Goal: Task Accomplishment & Management: Complete application form

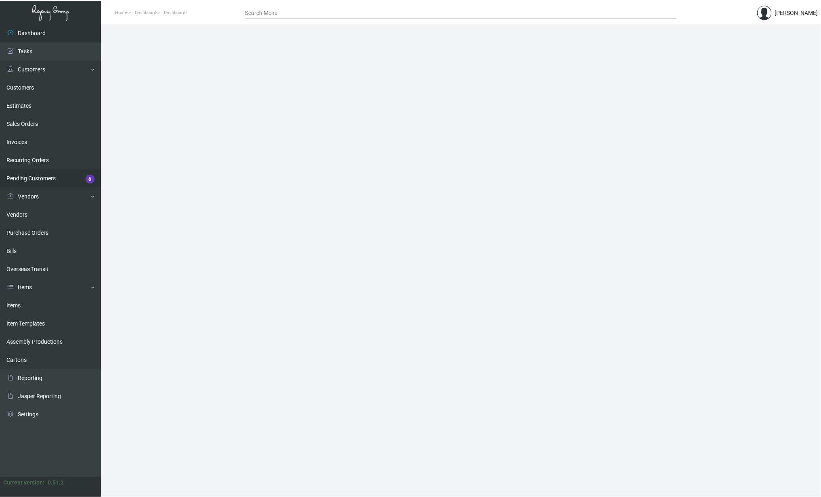
click at [29, 173] on link "Pending Customers 6" at bounding box center [50, 178] width 101 height 18
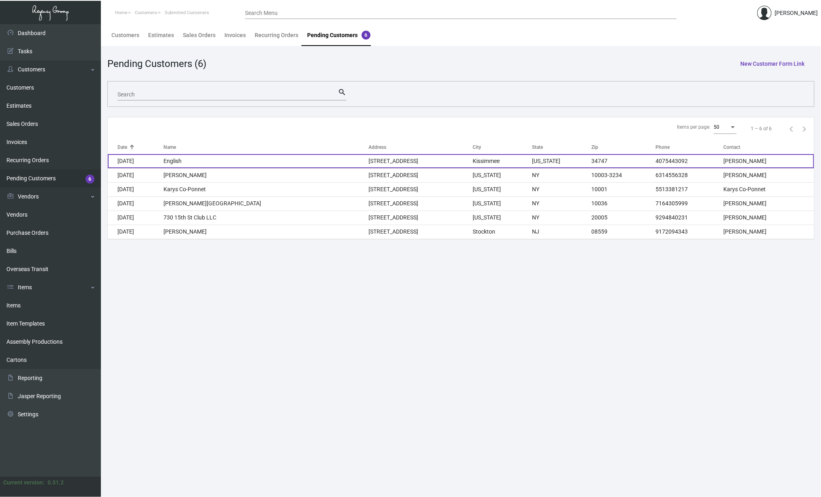
click at [428, 160] on td "[STREET_ADDRESS]" at bounding box center [420, 161] width 104 height 14
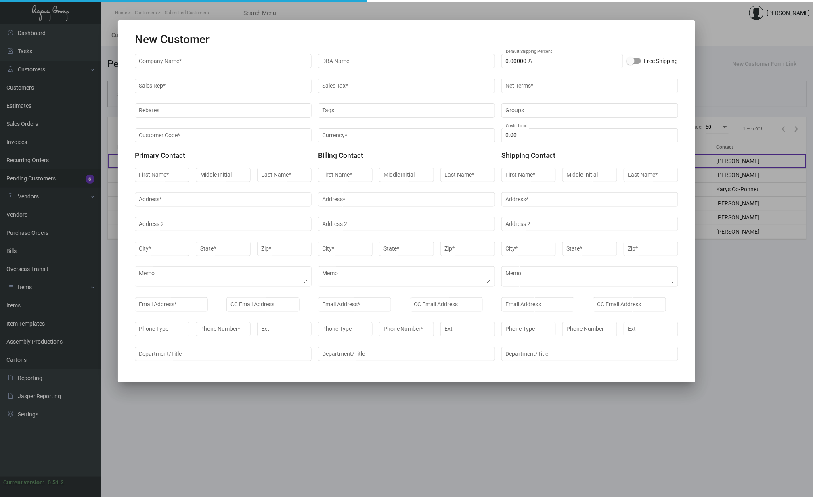
type input "English"
type input "[PERSON_NAME]"
type input "Complex Purchasing Manager"
type input "[PERSON_NAME]"
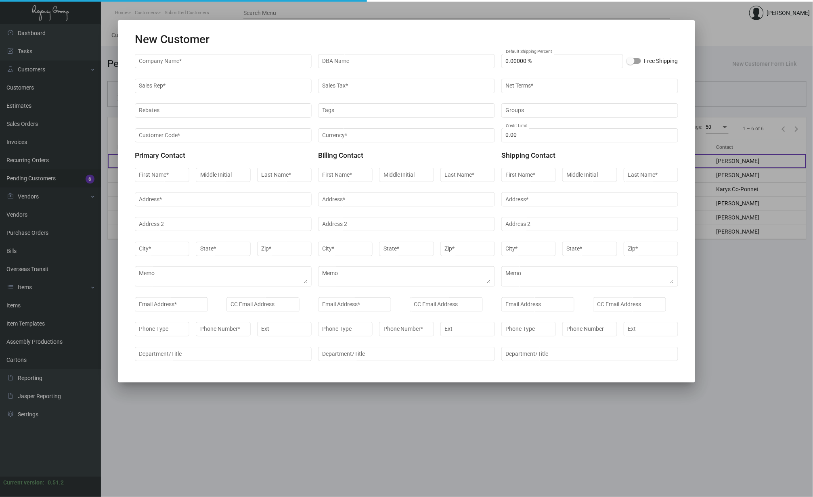
type input "[PERSON_NAME]"
type input "Account Payable Clerk"
type input "[PERSON_NAME]"
type input "Director of Sales"
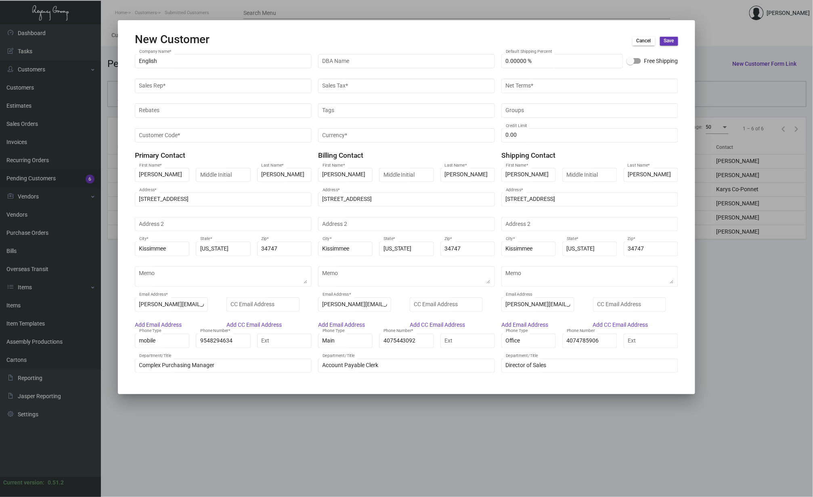
click at [477, 437] on div at bounding box center [406, 248] width 813 height 497
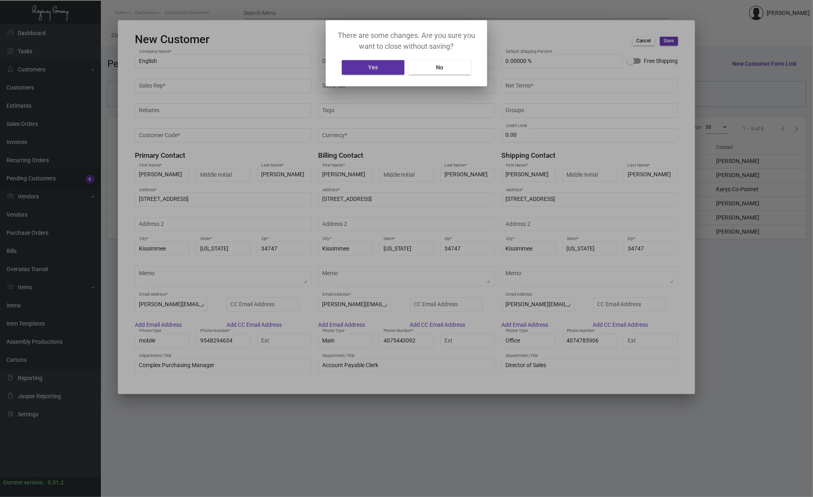
click at [386, 65] on button "Yes" at bounding box center [373, 67] width 63 height 15
